Goal: Task Accomplishment & Management: Manage account settings

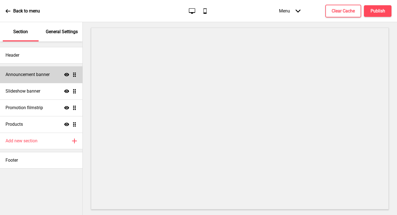
click at [46, 74] on h4 "Announcement banner" at bounding box center [28, 74] width 44 height 6
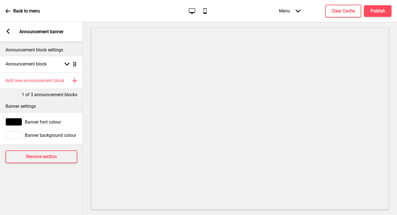
click at [55, 98] on div "Banner settings" at bounding box center [41, 105] width 83 height 14
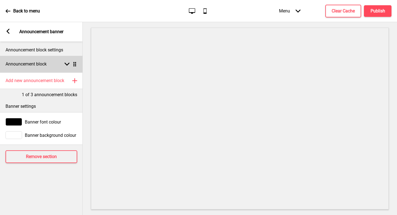
click at [66, 64] on icon at bounding box center [67, 64] width 5 height 3
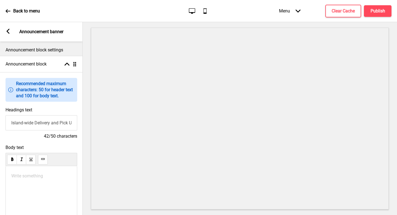
click at [10, 31] on rect at bounding box center [8, 31] width 5 height 5
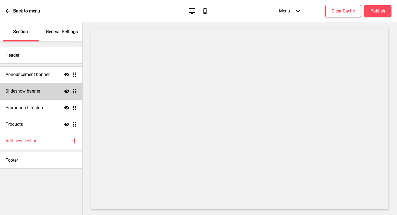
click at [33, 90] on h4 "Slideshow banner" at bounding box center [23, 91] width 35 height 6
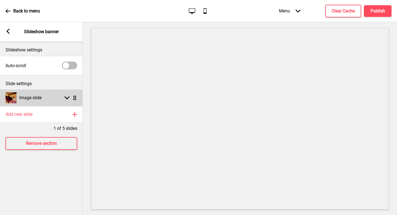
click at [66, 97] on rect at bounding box center [67, 97] width 5 height 5
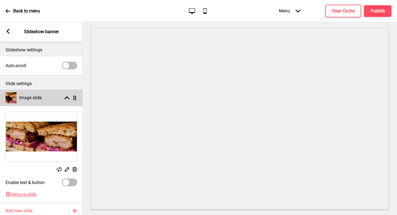
scroll to position [46, 0]
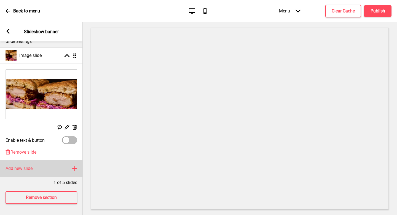
click at [30, 160] on div "Add new slide Plus" at bounding box center [41, 168] width 83 height 17
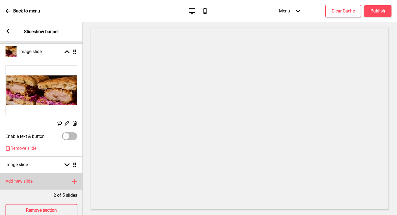
scroll to position [63, 0]
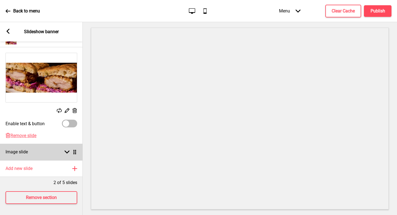
click at [52, 152] on div "Image slide Arrow down Drag" at bounding box center [41, 151] width 83 height 17
select select "right"
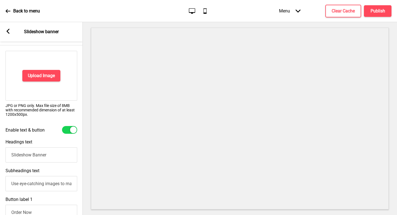
scroll to position [96, 0]
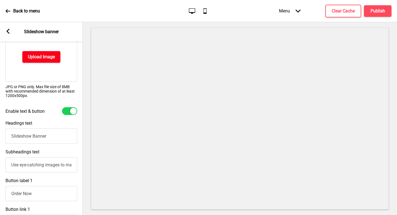
click at [51, 58] on h4 "Upload Image" at bounding box center [41, 57] width 27 height 6
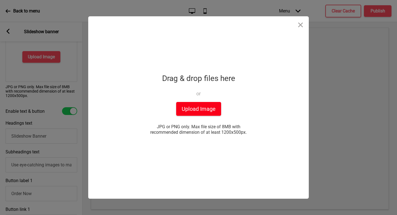
click at [196, 115] on button "Upload Image" at bounding box center [198, 109] width 45 height 14
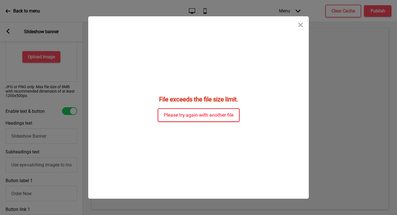
click at [202, 114] on button "Please try again with another file" at bounding box center [199, 115] width 82 height 14
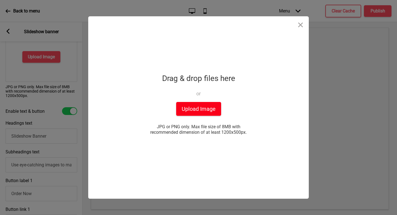
click at [202, 112] on button "Upload Image" at bounding box center [198, 109] width 45 height 14
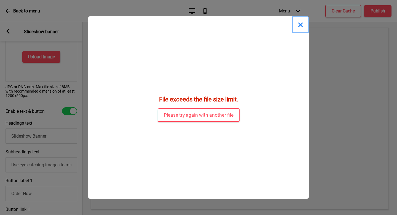
click at [300, 27] on button "Close" at bounding box center [300, 24] width 17 height 17
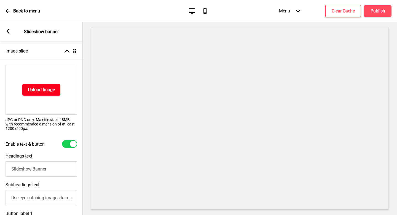
scroll to position [58, 0]
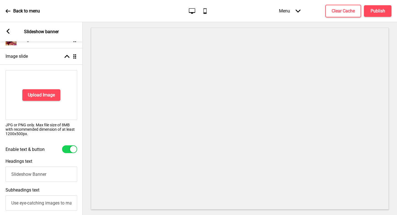
click at [29, 132] on p "JPG or PNG only. Max file size of 8MB with recommended dimension of at least 12…" at bounding box center [42, 128] width 72 height 13
click at [19, 133] on p "JPG or PNG only. Max file size of 8MB with recommended dimension of at least 12…" at bounding box center [42, 128] width 72 height 13
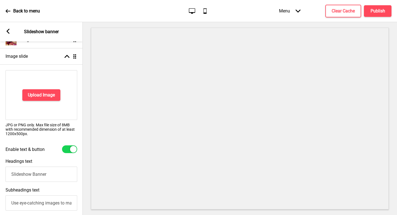
click at [27, 135] on p "JPG or PNG only. Max file size of 8MB with recommended dimension of at least 12…" at bounding box center [42, 128] width 72 height 13
drag, startPoint x: 26, startPoint y: 134, endPoint x: 2, endPoint y: 134, distance: 24.0
click at [2, 134] on div "Upload Image JPG or PNG only. Max file size of 8MB with recommended dimension o…" at bounding box center [41, 104] width 83 height 75
copy p "1200x500px"
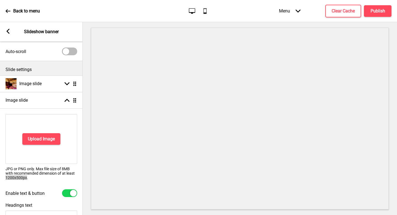
scroll to position [3, 0]
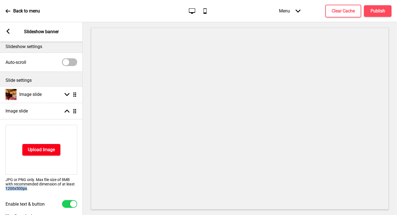
click at [58, 151] on button "Upload Image" at bounding box center [41, 150] width 38 height 12
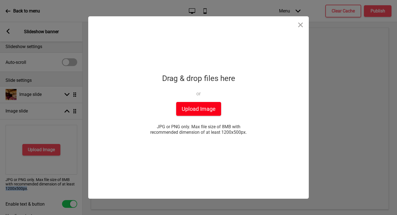
click at [198, 105] on button "Upload Image" at bounding box center [198, 109] width 45 height 14
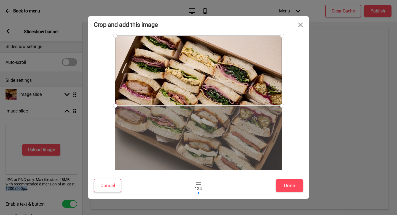
drag, startPoint x: 242, startPoint y: 127, endPoint x: 242, endPoint y: 92, distance: 35.0
click at [242, 92] on div at bounding box center [198, 71] width 167 height 70
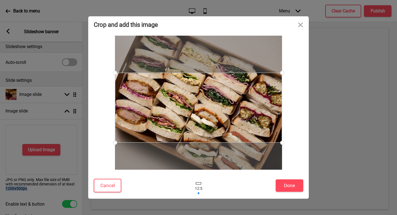
drag, startPoint x: 244, startPoint y: 81, endPoint x: 240, endPoint y: 119, distance: 38.3
click at [240, 119] on div at bounding box center [198, 108] width 167 height 70
click at [282, 178] on div "Cancel Done" at bounding box center [198, 186] width 221 height 23
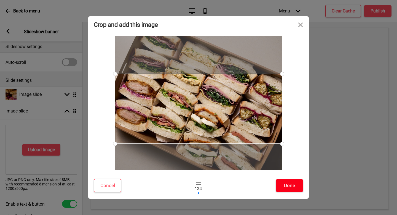
click at [287, 186] on button "Done" at bounding box center [290, 185] width 28 height 12
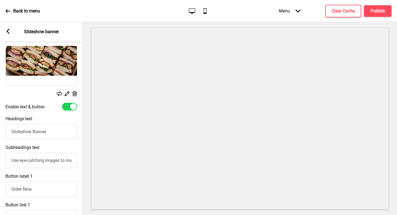
scroll to position [98, 0]
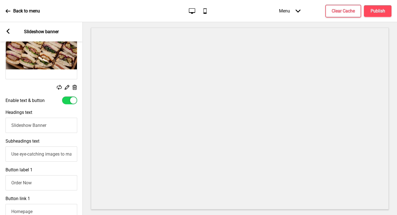
click at [57, 125] on input "Slideshow Banner" at bounding box center [42, 124] width 72 height 15
click at [50, 153] on input "Use eye-catching images to make a strong first impression of your brand" at bounding box center [42, 153] width 72 height 15
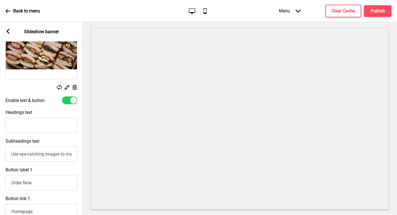
click at [50, 153] on input "Use eye-catching images to make a strong first impression of your brand" at bounding box center [42, 153] width 72 height 15
click at [45, 184] on input "Order Now" at bounding box center [42, 182] width 72 height 15
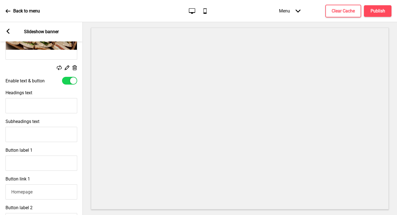
click at [49, 192] on input "Homepage" at bounding box center [42, 191] width 72 height 15
click at [54, 181] on div "Button link 1 Pages Arrow right Actions Arrow right" at bounding box center [41, 197] width 83 height 48
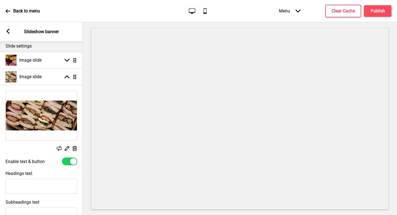
scroll to position [31, 0]
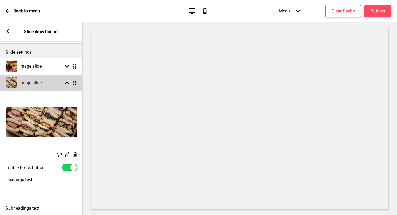
select select "right"
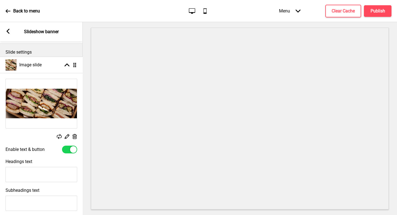
drag, startPoint x: 75, startPoint y: 81, endPoint x: 76, endPoint y: 63, distance: 17.9
select select "right"
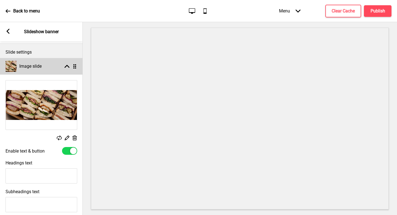
click at [66, 69] on div "Image slide Arrow up Drag" at bounding box center [41, 66] width 83 height 17
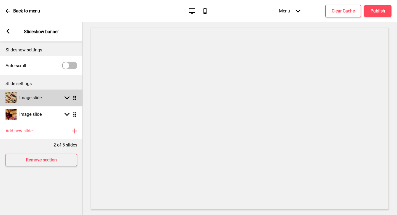
scroll to position [0, 0]
click at [45, 101] on div "Image slide Arrow down Drag" at bounding box center [41, 97] width 83 height 17
select select "right"
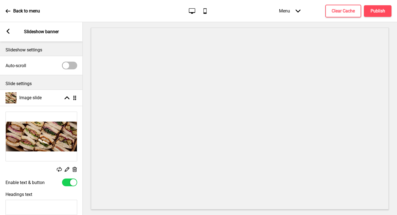
click at [46, 121] on img at bounding box center [41, 136] width 71 height 49
click at [55, 132] on img at bounding box center [41, 136] width 71 height 49
click at [68, 169] on icon at bounding box center [67, 169] width 5 height 5
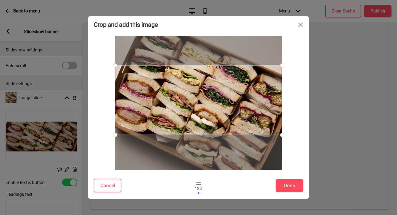
drag, startPoint x: 178, startPoint y: 113, endPoint x: 178, endPoint y: 105, distance: 8.6
click at [178, 105] on div at bounding box center [198, 100] width 167 height 70
click at [298, 186] on button "Done" at bounding box center [290, 185] width 28 height 12
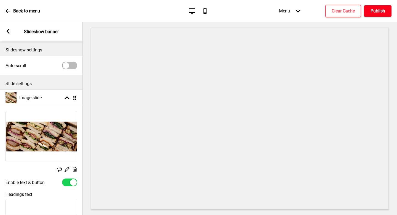
click at [377, 15] on button "Publish" at bounding box center [378, 11] width 28 height 12
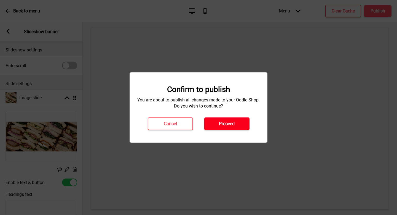
click at [243, 119] on button "Proceed" at bounding box center [226, 123] width 45 height 13
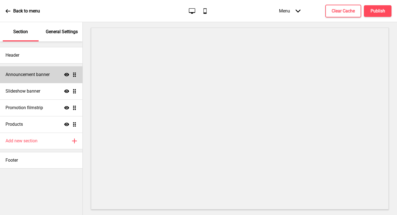
click at [45, 74] on h4 "Announcement banner" at bounding box center [28, 74] width 44 height 6
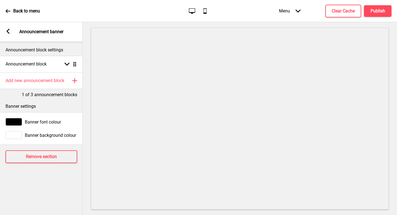
click at [64, 109] on p "Banner settings" at bounding box center [42, 106] width 72 height 6
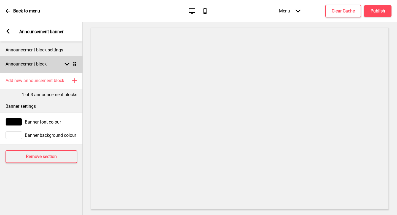
click at [40, 65] on h4 "Announcement block" at bounding box center [26, 64] width 41 height 6
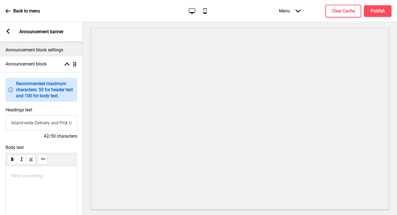
click at [33, 121] on input "Island-wide Delivery and Pick Up Available" at bounding box center [42, 122] width 72 height 15
click at [25, 120] on input "Island-wide Delivery and Pick Up Available" at bounding box center [42, 122] width 72 height 15
click at [51, 123] on input "Islandwide Delivery and Pick Up Available" at bounding box center [42, 122] width 72 height 15
click at [77, 123] on input "Islandwide Delivery only at $6.80 and Pick Up Available" at bounding box center [42, 122] width 72 height 15
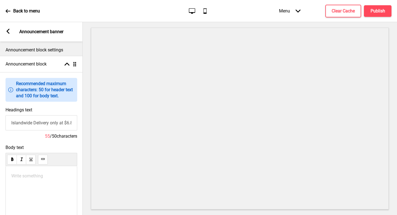
scroll to position [0, 50]
click at [74, 123] on input "Islandwide Delivery only at $6.80 and Pick Up Available" at bounding box center [42, 122] width 72 height 15
type input "Islandwide Delivery only at $6.80 and Pick Up Available"
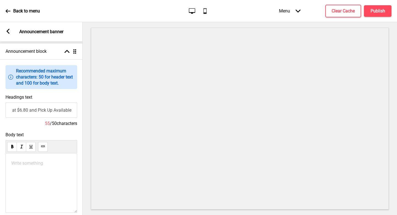
scroll to position [0, 0]
click at [48, 162] on p "Write something ﻿" at bounding box center [41, 162] width 60 height 5
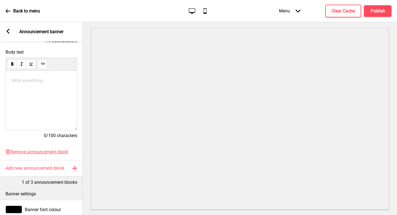
scroll to position [142, 0]
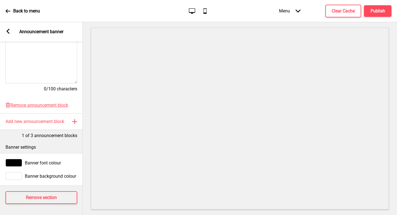
click at [17, 165] on div at bounding box center [14, 163] width 17 height 8
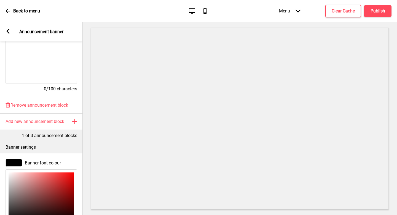
type input "8B5C5C"
type input "139"
type input "92"
click at [31, 194] on div at bounding box center [42, 196] width 66 height 49
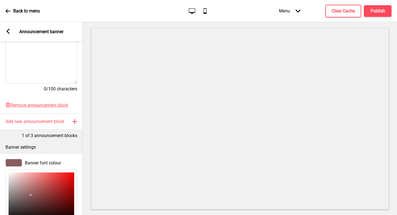
type input "C42C2C"
type input "196"
type input "44"
click at [60, 183] on div at bounding box center [42, 196] width 66 height 49
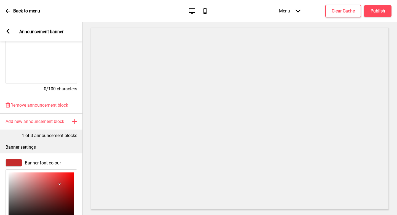
type input "E51F1F"
type input "229"
type input "31"
type input "FE2424"
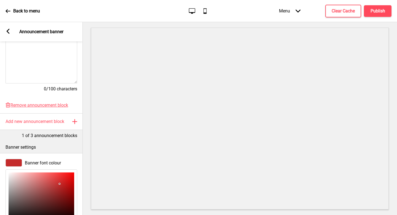
type input "254"
type input "36"
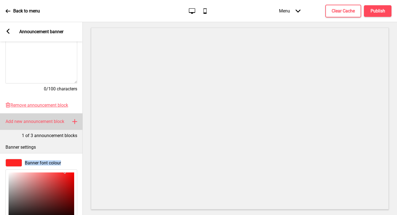
type input "FF5353"
type input "255"
type input "83"
type input "FF6565"
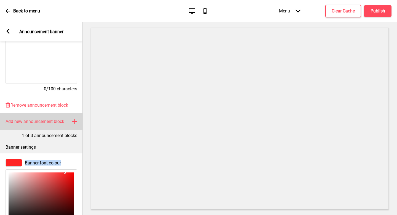
type input "101"
type input "FF6868"
type input "104"
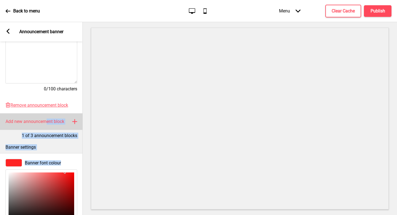
drag, startPoint x: 65, startPoint y: 177, endPoint x: 47, endPoint y: 122, distance: 58.0
click at [47, 122] on div "Announcement block settings Announcement block Arrow up Drag Information Recomm…" at bounding box center [41, 127] width 83 height 173
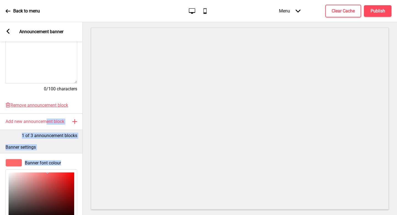
scroll to position [232, 0]
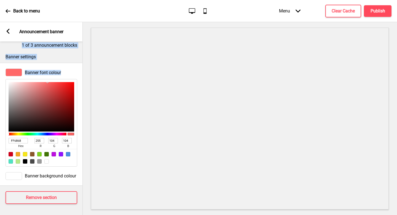
type input "502B2B"
type input "80"
type input "43"
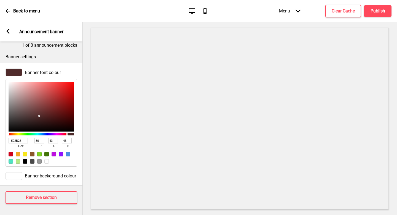
type input "3F2D2D"
type input "63"
type input "45"
type input "000000"
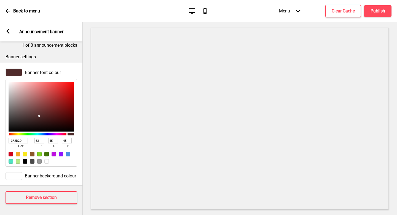
type input "0"
drag, startPoint x: 39, startPoint y: 116, endPoint x: 0, endPoint y: 175, distance: 70.4
click at [0, 175] on div "Banner font colour 000000 hex 0 r 0 g 0 b 100 a Banner background colour" at bounding box center [41, 124] width 83 height 123
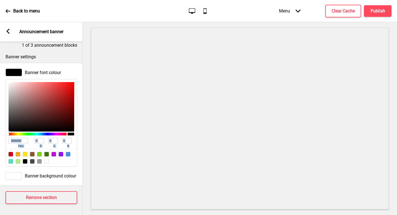
type input "131111"
type input "19"
type input "17"
type input "0B0B0B"
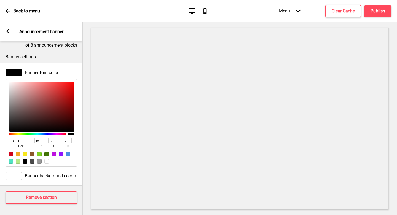
type input "11"
type input "000000"
type input "0"
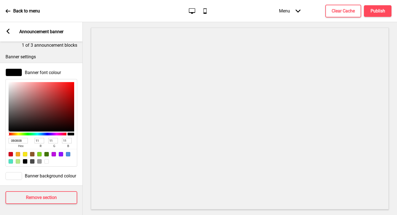
type input "0"
drag, startPoint x: 15, startPoint y: 128, endPoint x: 2, endPoint y: 141, distance: 18.3
click at [2, 141] on div "Banner font colour 000000 hex 0 r 0 g 0 b 100 a" at bounding box center [41, 117] width 83 height 103
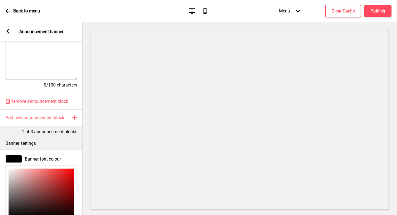
scroll to position [130, 0]
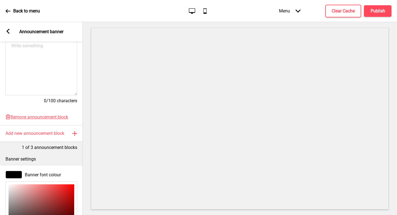
click at [68, 156] on p "Banner settings" at bounding box center [42, 159] width 72 height 6
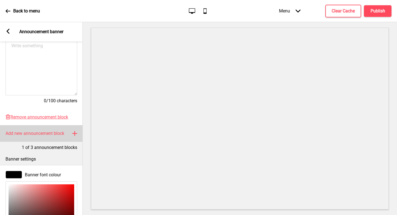
click at [53, 134] on h4 "Add new announcement block" at bounding box center [35, 133] width 59 height 6
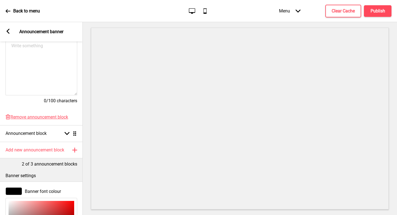
click at [54, 77] on div "Write something ﻿" at bounding box center [42, 65] width 72 height 59
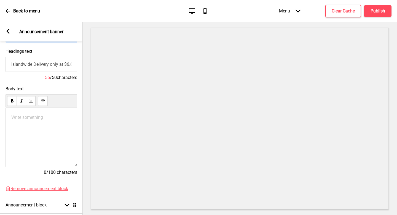
scroll to position [49, 0]
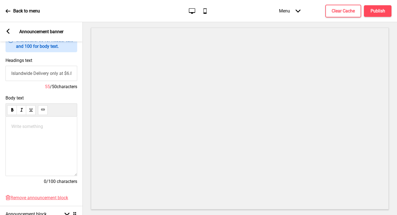
click at [41, 141] on div "Write something ﻿" at bounding box center [42, 145] width 72 height 59
click at [37, 127] on p "Write something ﻿" at bounding box center [41, 126] width 60 height 5
click at [59, 74] on input "Islandwide Delivery only at $6.80 and Pick Up Available" at bounding box center [41, 73] width 72 height 15
click at [28, 74] on input "Islandwide Delivery only at $6.80 and Pick Up Available" at bounding box center [41, 73] width 72 height 15
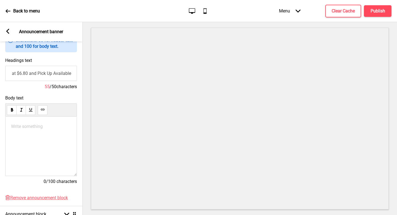
click at [70, 73] on input "Islandwide Delivery only at $6.80 and Pick Up Available" at bounding box center [41, 73] width 72 height 15
type input "Islandwide Delivery only at $6.80 and Pick Up Available"
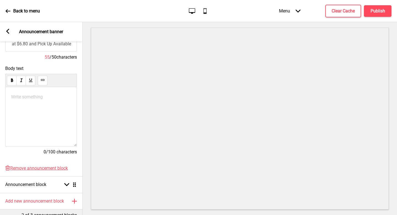
scroll to position [0, 0]
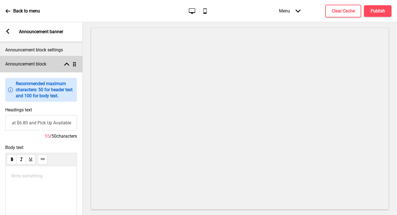
click at [66, 64] on icon at bounding box center [66, 64] width 5 height 3
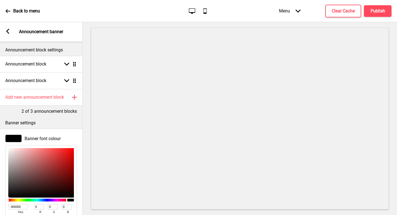
click at [56, 129] on div "Banner font colour 000000 hex 0 r 0 g 0 b 100 a Banner background colour" at bounding box center [41, 190] width 83 height 123
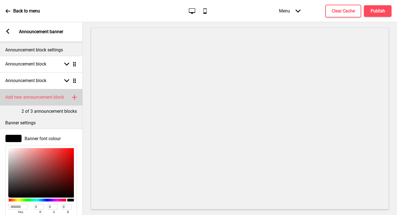
click at [58, 98] on h4 "Add new announcement block" at bounding box center [34, 97] width 59 height 6
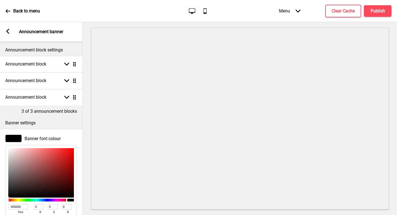
click at [58, 98] on div "Announcement block Arrow down Drag" at bounding box center [41, 97] width 83 height 17
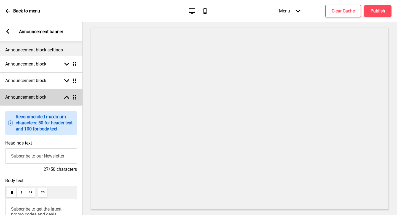
click at [65, 98] on icon at bounding box center [66, 97] width 5 height 3
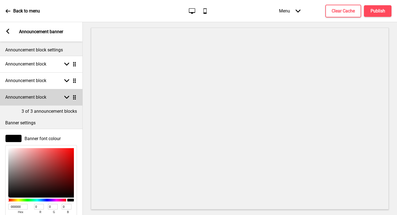
click at [66, 99] on rect at bounding box center [66, 97] width 5 height 5
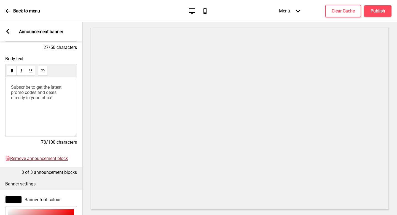
click at [49, 159] on span "Remove announcement block" at bounding box center [39, 158] width 58 height 5
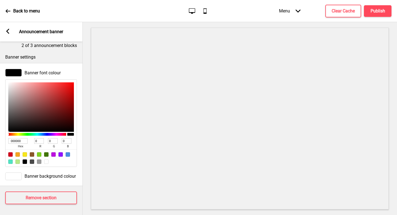
scroll to position [2, 0]
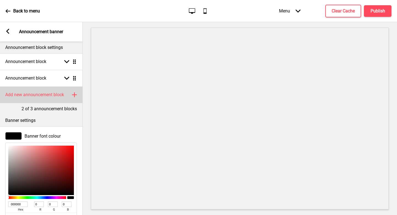
click at [50, 98] on div "Add new announcement block Plus" at bounding box center [41, 94] width 83 height 17
click at [67, 94] on icon at bounding box center [66, 94] width 5 height 3
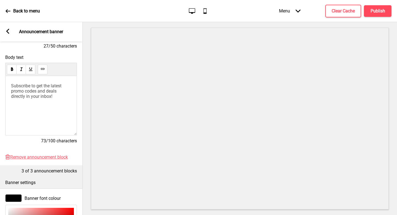
scroll to position [126, 0]
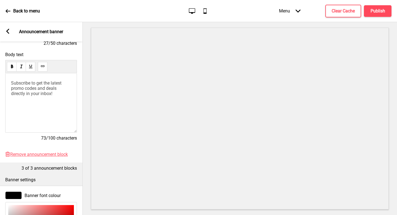
click at [45, 158] on div "Delete Remove announcement block" at bounding box center [41, 156] width 83 height 11
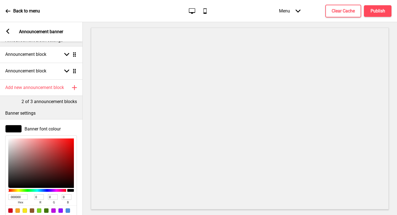
scroll to position [0, 0]
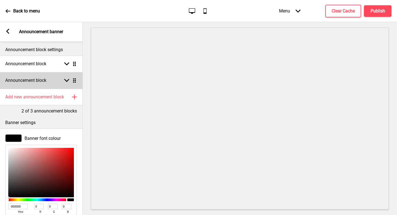
click at [67, 74] on div "Announcement block Arrow down Drag" at bounding box center [41, 80] width 83 height 17
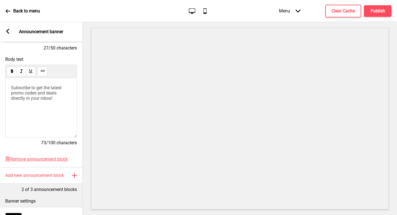
scroll to position [113, 0]
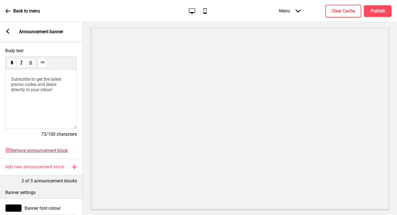
click at [45, 149] on span "Remove announcement block" at bounding box center [39, 150] width 58 height 5
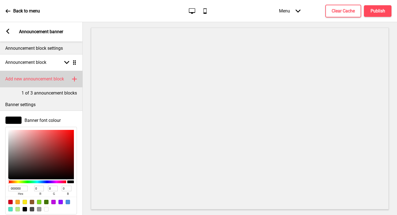
scroll to position [0, 0]
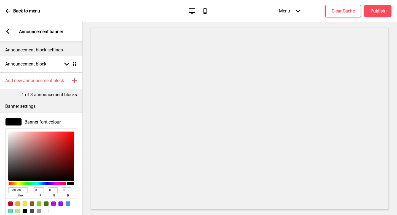
click at [9, 29] on div "Arrow left Announcement banner" at bounding box center [41, 31] width 83 height 19
click at [9, 29] on rect at bounding box center [7, 31] width 5 height 5
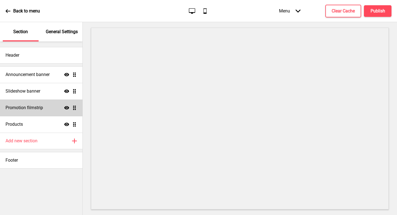
click at [32, 109] on h4 "Promotion filmstrip" at bounding box center [25, 108] width 38 height 6
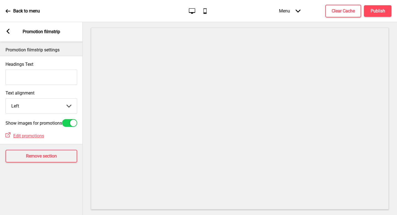
click at [50, 71] on input "Headings Text" at bounding box center [42, 77] width 72 height 15
type input "gg"
click at [57, 93] on label "Text alignment" at bounding box center [42, 92] width 72 height 5
click at [57, 98] on select "Left Center Right" at bounding box center [41, 105] width 71 height 15
click at [48, 154] on button "Remove section" at bounding box center [42, 155] width 72 height 13
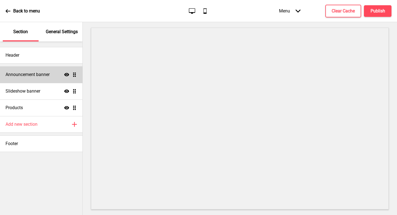
click at [45, 74] on h4 "Announcement banner" at bounding box center [28, 74] width 44 height 6
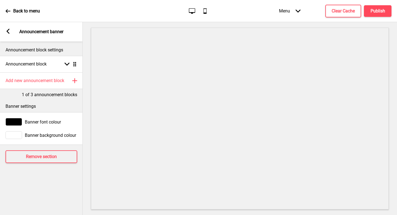
click at [8, 31] on g at bounding box center [8, 31] width 5 height 5
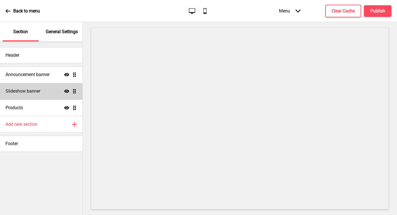
click at [39, 89] on h4 "Slideshow banner" at bounding box center [23, 91] width 35 height 6
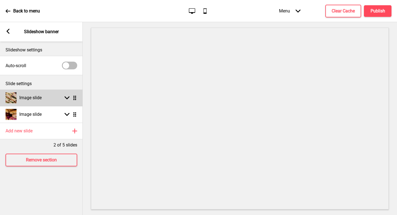
click at [48, 98] on div "Image slide Arrow down Drag" at bounding box center [41, 97] width 83 height 17
select select "right"
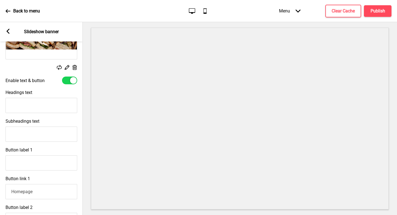
scroll to position [107, 0]
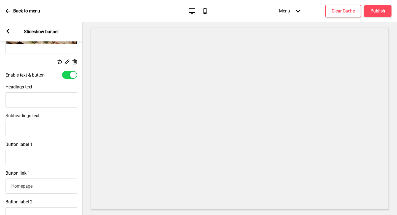
click at [47, 98] on input "Headings text" at bounding box center [42, 99] width 72 height 15
paste input "Enjoy $6 off with min spend $60"
click at [48, 100] on input "Enjoy $6 off with min spend $60" at bounding box center [42, 99] width 72 height 15
drag, startPoint x: 19, startPoint y: 99, endPoint x: 0, endPoint y: 99, distance: 18.8
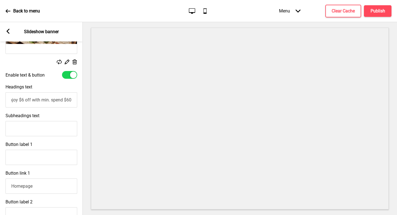
click at [0, 99] on div "Headings text Enjoy $6 off with min. spend $60" at bounding box center [41, 95] width 83 height 29
type input "$6 off with min. spend $60"
click at [38, 123] on input "Subheadings text" at bounding box center [42, 128] width 72 height 15
paste input "Valid till 31 Aug 2025"
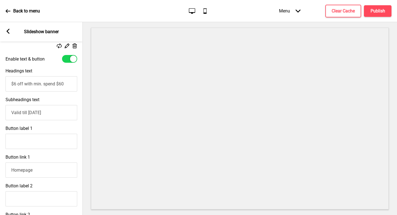
scroll to position [126, 0]
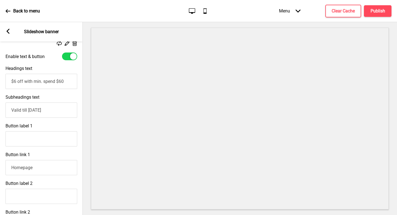
type input "Valid till 31 Aug 2025"
click at [46, 136] on input "Button label 1" at bounding box center [42, 138] width 72 height 15
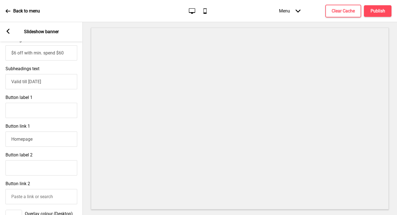
type input "r"
type input "Order Now"
click at [62, 141] on input "Homepage" at bounding box center [42, 138] width 72 height 15
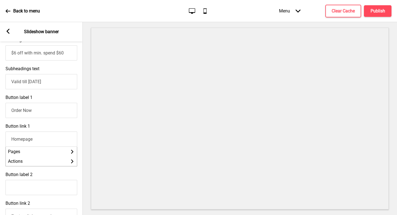
click at [62, 141] on input "Homepage" at bounding box center [42, 138] width 72 height 15
click at [55, 155] on li "Pages Arrow right" at bounding box center [41, 151] width 71 height 10
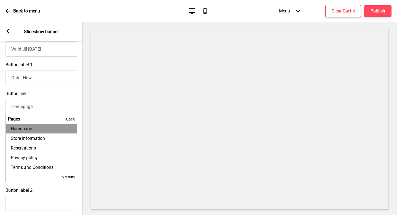
scroll to position [188, 0]
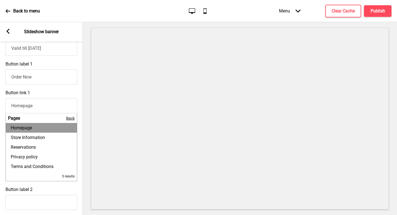
click at [81, 132] on div "Button link 1 Homepage Pages Back Homepage Store Information Reservations Priva…" at bounding box center [41, 135] width 83 height 97
click at [65, 85] on div "Button label 1 Order Now" at bounding box center [41, 72] width 83 height 29
click at [67, 94] on div "Button link 1 Homepage Pages Back Homepage Store Information Reservations Priva…" at bounding box center [41, 135] width 83 height 97
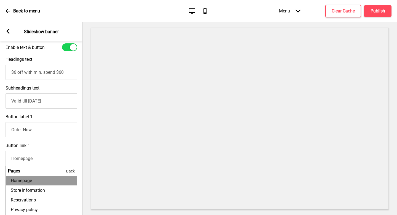
scroll to position [121, 0]
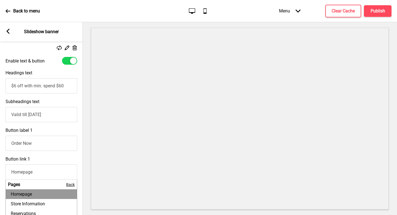
click at [158, 13] on div "Back to menu Desktop Mobile Menu Arrow down Product Page Store Information Chec…" at bounding box center [198, 11] width 397 height 22
click at [377, 9] on h4 "Publish" at bounding box center [378, 11] width 15 height 6
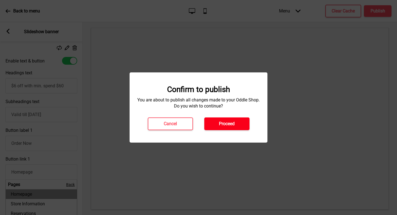
click at [228, 121] on h4 "Proceed" at bounding box center [227, 124] width 16 height 6
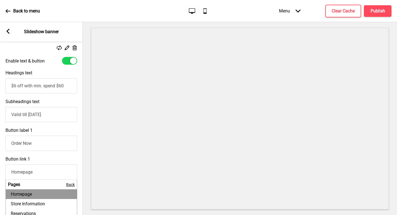
click at [35, 85] on input "$6 off with min. spend $60" at bounding box center [42, 85] width 72 height 15
click at [30, 85] on input "$6 off with min. spend $60" at bounding box center [42, 85] width 72 height 15
click at [48, 87] on input "$6 off with min. spend $60" at bounding box center [42, 85] width 72 height 15
click at [68, 92] on input "$6 off $60" at bounding box center [42, 85] width 72 height 15
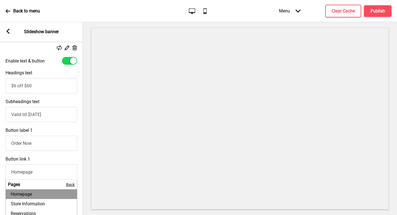
click at [13, 87] on input "$6 off $60" at bounding box center [42, 85] width 72 height 15
click at [12, 86] on input "$6 off $60" at bounding box center [42, 85] width 72 height 15
type input "$6 off $60"
click at [375, 14] on button "Publish" at bounding box center [378, 11] width 28 height 12
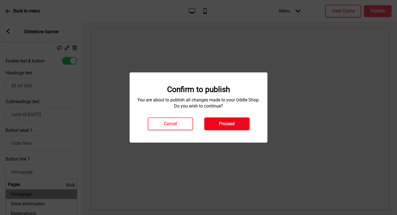
click at [221, 123] on h4 "Proceed" at bounding box center [227, 124] width 16 height 6
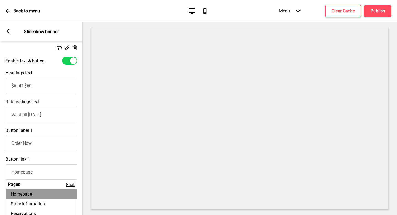
click at [88, 161] on div at bounding box center [240, 118] width 314 height 193
click at [83, 157] on div at bounding box center [240, 118] width 314 height 193
click at [70, 187] on li "Pages Back" at bounding box center [41, 184] width 71 height 10
click at [70, 186] on span "Back" at bounding box center [70, 184] width 9 height 4
click at [69, 194] on li "Actions Arrow right" at bounding box center [41, 194] width 71 height 10
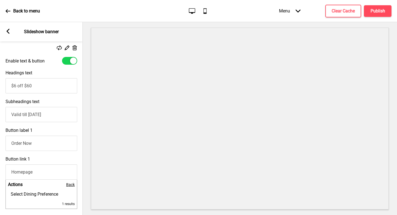
click at [71, 185] on span "Back" at bounding box center [70, 184] width 9 height 4
